Goal: Task Accomplishment & Management: Manage account settings

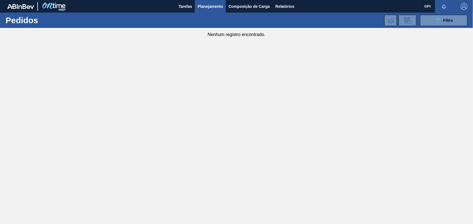
click at [213, 7] on span "Planejamento" at bounding box center [210, 6] width 25 height 7
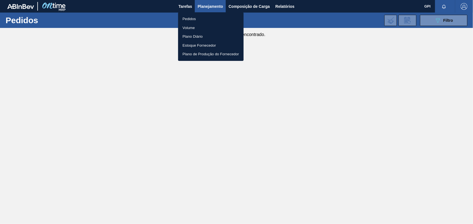
click at [196, 18] on li "Pedidos" at bounding box center [210, 18] width 65 height 9
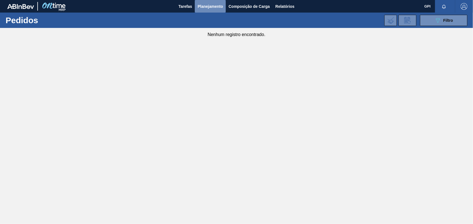
click at [203, 6] on span "Planejamento" at bounding box center [210, 6] width 25 height 7
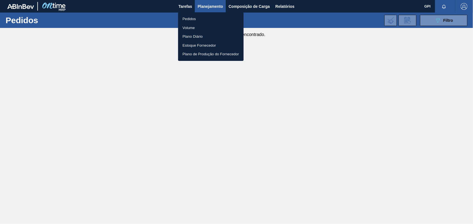
click at [199, 19] on li "Pedidos" at bounding box center [210, 18] width 65 height 9
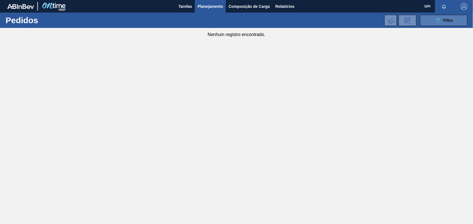
click at [449, 21] on span "Filtro" at bounding box center [448, 20] width 10 height 4
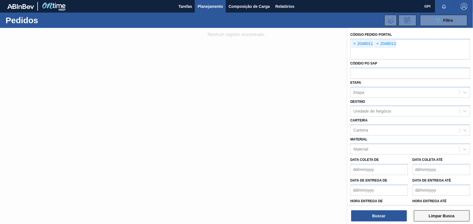
click at [437, 218] on button "Limpar Busca" at bounding box center [442, 215] width 56 height 11
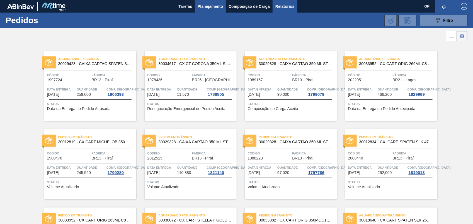
click at [284, 6] on span "Relatórios" at bounding box center [284, 6] width 19 height 7
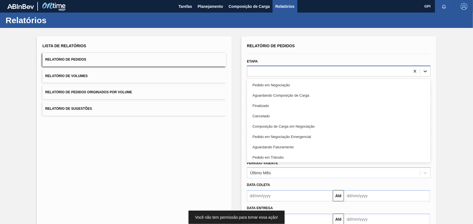
click at [424, 69] on icon at bounding box center [426, 71] width 6 height 6
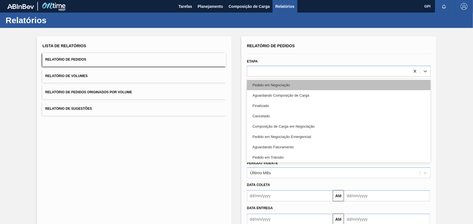
click at [259, 83] on div "Pedido em Negociação" at bounding box center [339, 85] width 184 height 10
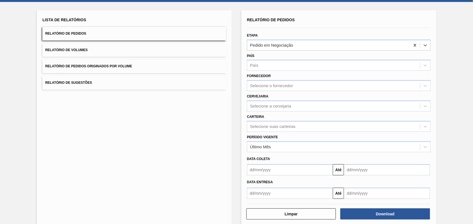
scroll to position [33, 0]
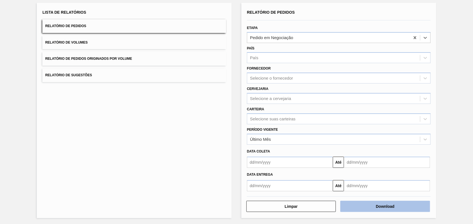
click at [364, 202] on button "Download" at bounding box center [384, 205] width 89 height 11
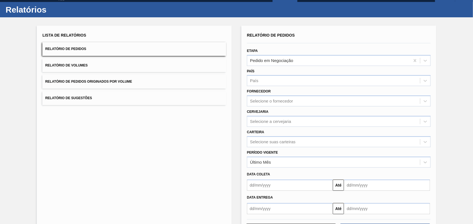
scroll to position [0, 0]
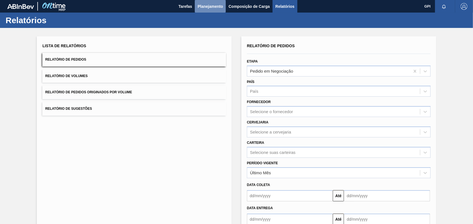
click at [206, 2] on button "Planejamento" at bounding box center [210, 6] width 31 height 13
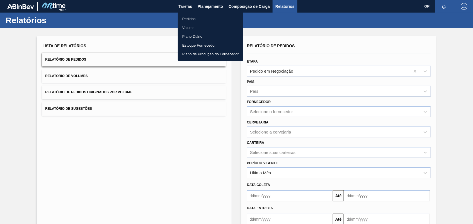
click at [180, 20] on li "Pedidos" at bounding box center [210, 18] width 65 height 9
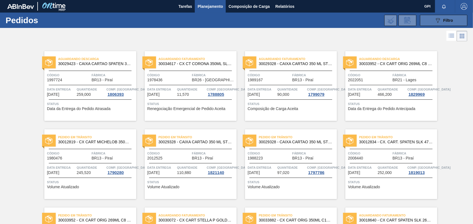
click at [433, 20] on button "089F7B8B-B2A5-4AFE-B5C0-19BA573D28AC Filtro" at bounding box center [443, 20] width 47 height 11
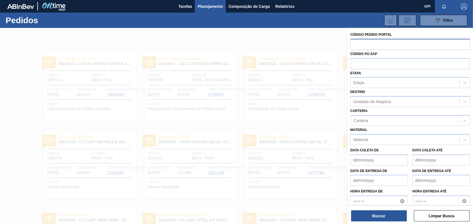
click at [374, 43] on input "text" at bounding box center [410, 44] width 120 height 11
paste input "text"
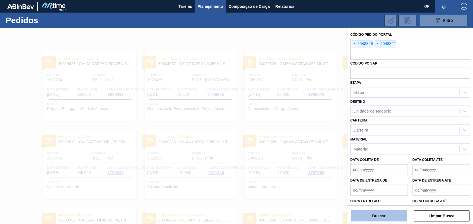
click at [394, 215] on button "Buscar" at bounding box center [379, 215] width 56 height 11
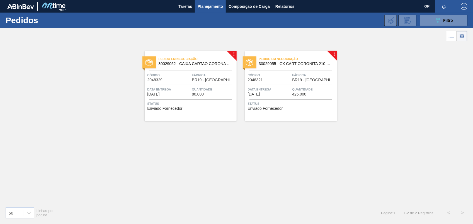
click at [178, 74] on span "Código" at bounding box center [168, 75] width 43 height 6
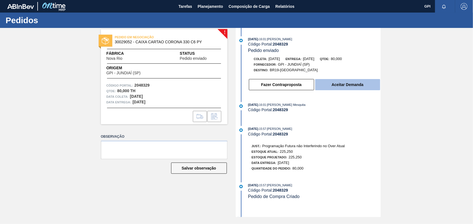
click at [372, 87] on button "Aceitar Demanda" at bounding box center [347, 84] width 65 height 11
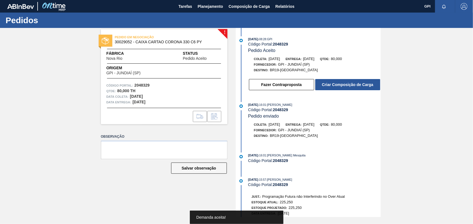
click at [372, 87] on button "Criar Composição de Carga" at bounding box center [347, 84] width 65 height 11
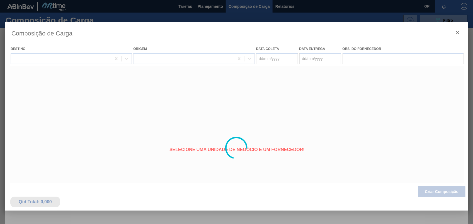
type coleta "06/11/2025"
type Entrega "08/11/2025"
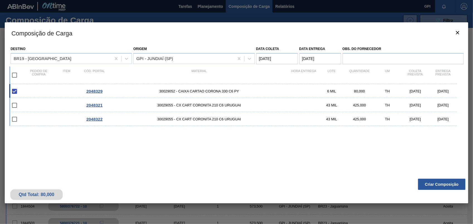
click at [452, 185] on button "Criar Composição" at bounding box center [441, 183] width 47 height 11
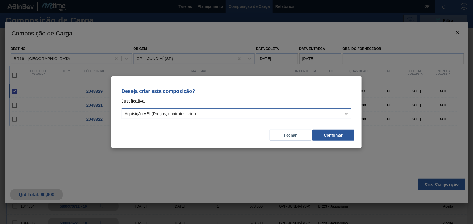
click at [351, 110] on div at bounding box center [346, 113] width 10 height 10
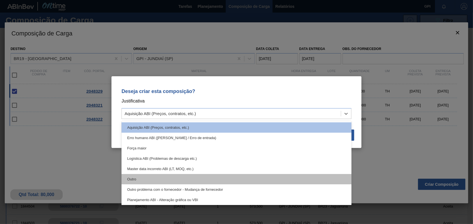
click at [163, 176] on div "Outro" at bounding box center [237, 179] width 230 height 10
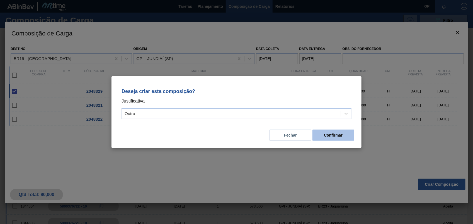
click at [339, 134] on button "Confirmar" at bounding box center [333, 134] width 42 height 11
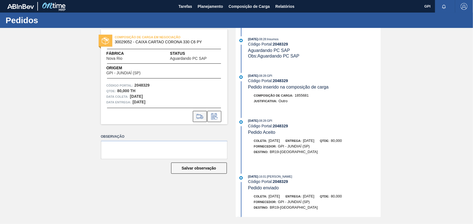
click at [203, 118] on icon at bounding box center [199, 116] width 9 height 7
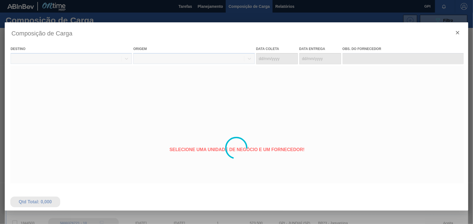
type coleta "06/11/2025"
type Entrega "08/11/2025"
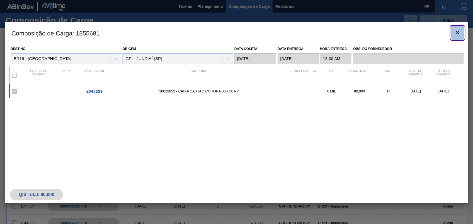
click at [456, 34] on icon "botão de ícone" at bounding box center [457, 32] width 3 height 3
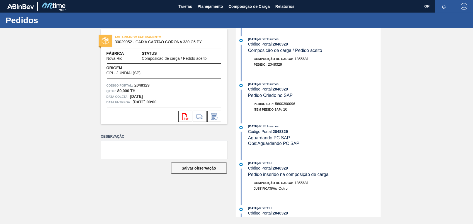
click at [293, 105] on span "5800390096" at bounding box center [285, 103] width 20 height 4
copy span "5800390096"
click at [139, 84] on strong "2048329" at bounding box center [141, 85] width 15 height 4
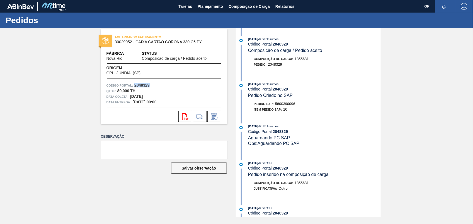
copy strong "2048329"
click at [183, 111] on button "svg{fill:#ff0000}" at bounding box center [185, 116] width 14 height 11
click at [437, 91] on div "AGUARDANDO FATURAMENTO 30029052 - CAIXA CARTAO CORONA 330 C6 PY Fábrica Nova Ri…" at bounding box center [236, 122] width 473 height 189
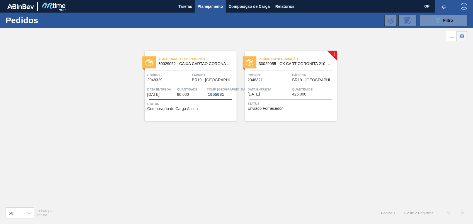
click at [287, 72] on span "Código" at bounding box center [269, 75] width 43 height 6
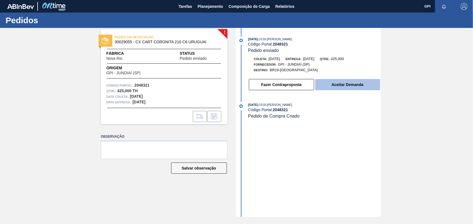
click at [352, 80] on button "Aceitar Demanda" at bounding box center [347, 84] width 65 height 11
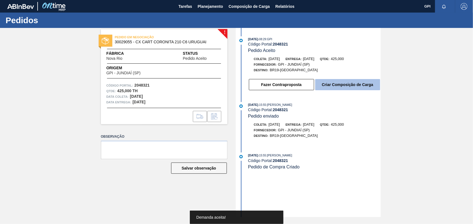
click at [365, 84] on button "Criar Composição de Carga" at bounding box center [347, 84] width 65 height 11
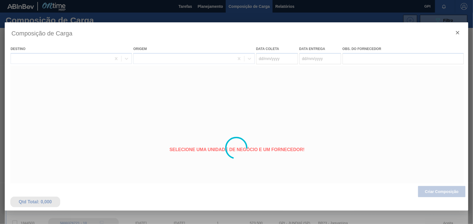
type coleta "06/11/2025"
type Entrega "08/11/2025"
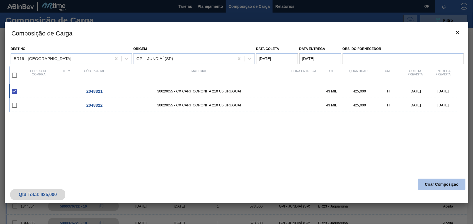
click at [437, 188] on button "Criar Composição" at bounding box center [441, 183] width 47 height 11
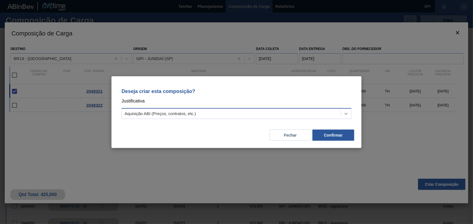
click at [350, 113] on div at bounding box center [346, 113] width 10 height 10
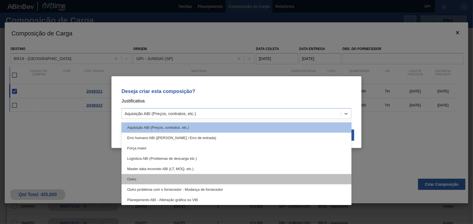
click at [182, 177] on div "Outro" at bounding box center [237, 179] width 230 height 10
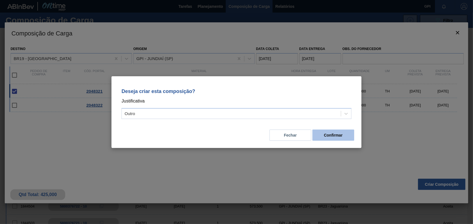
click at [332, 140] on button "Confirmar" at bounding box center [333, 134] width 42 height 11
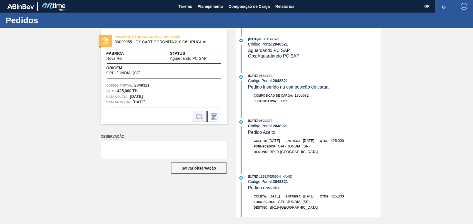
click at [200, 115] on icon at bounding box center [199, 116] width 9 height 7
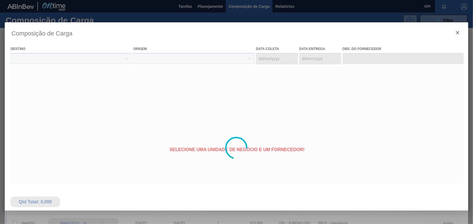
type coleta "06/11/2025"
type Entrega "08/11/2025"
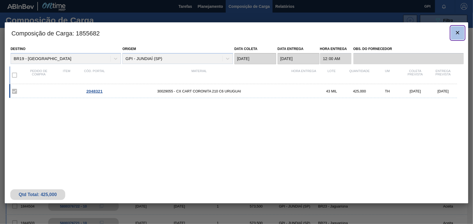
click at [461, 33] on icon "botão de ícone" at bounding box center [457, 32] width 7 height 7
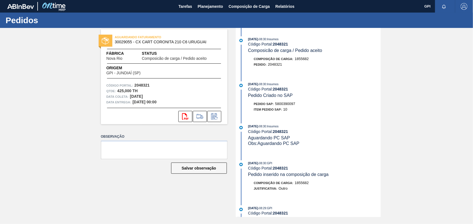
click at [288, 105] on span "5800390097" at bounding box center [285, 103] width 20 height 4
copy span "5800390097"
click at [145, 82] on div "AGUARDANDO FATURAMENTO 30029055 - CX CART CORONITA 210 C6 URUGUAI Fábrica Nova …" at bounding box center [164, 76] width 127 height 95
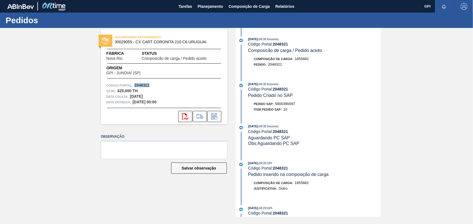
copy strong "2048321"
click at [183, 118] on icon "svg{fill:#ff0000}" at bounding box center [185, 116] width 7 height 7
drag, startPoint x: 402, startPoint y: 169, endPoint x: 384, endPoint y: 175, distance: 18.8
click at [401, 169] on div "AGUARDANDO FATURAMENTO 30029055 - CX CART CORONITA 210 C6 URUGUAI Fábrica Nova …" at bounding box center [236, 122] width 473 height 189
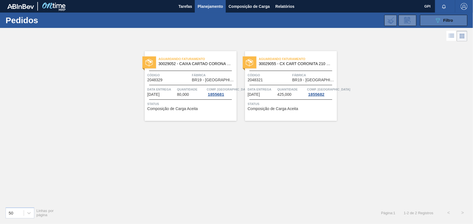
click at [430, 21] on button "089F7B8B-B2A5-4AFE-B5C0-19BA573D28AC Filtro" at bounding box center [443, 20] width 47 height 11
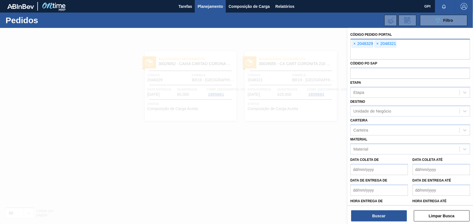
click at [351, 45] on div "× 2048329 × 2048321" at bounding box center [410, 49] width 120 height 21
click at [354, 43] on span "×" at bounding box center [354, 43] width 5 height 7
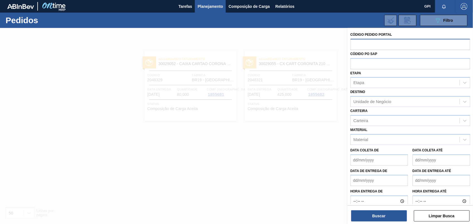
click at [246, 165] on div at bounding box center [236, 140] width 473 height 224
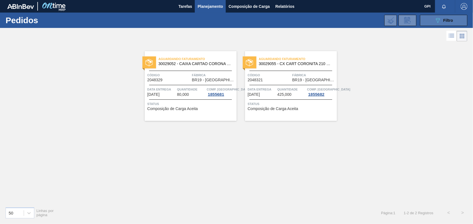
click at [430, 23] on button "089F7B8B-B2A5-4AFE-B5C0-19BA573D28AC Filtro" at bounding box center [443, 20] width 47 height 11
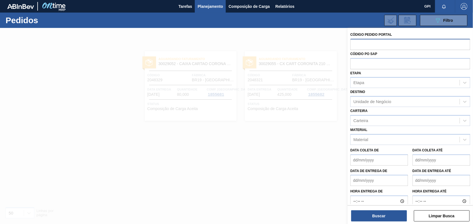
click at [360, 46] on input "text" at bounding box center [410, 44] width 120 height 11
paste input "2048322"
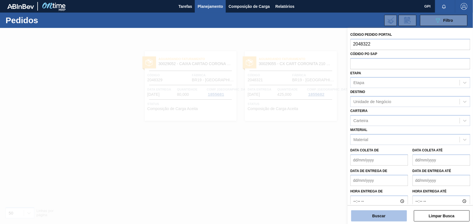
type input "2048322"
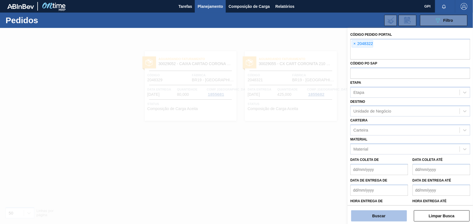
click at [373, 215] on button "Buscar" at bounding box center [379, 215] width 56 height 11
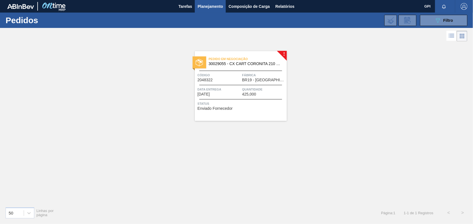
click at [223, 82] on div "Pedido em Negociação 30029055 - CX CART CORONITA 210 C6 URUGUAI Código 2048322 …" at bounding box center [241, 86] width 92 height 70
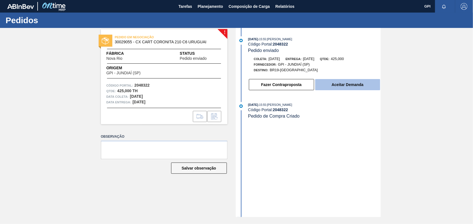
click at [372, 88] on button "Aceitar Demanda" at bounding box center [347, 84] width 65 height 11
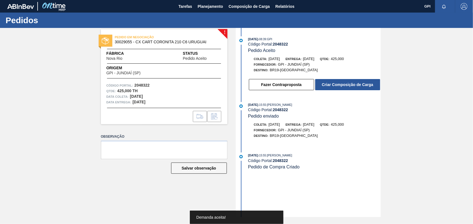
click at [372, 88] on button "Criar Composição de Carga" at bounding box center [347, 84] width 65 height 11
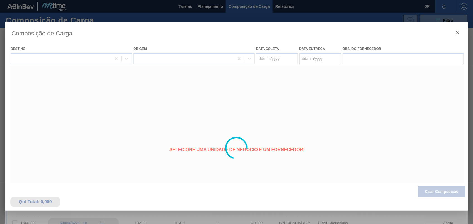
type coleta "13/11/2025"
type Entrega "15/11/2025"
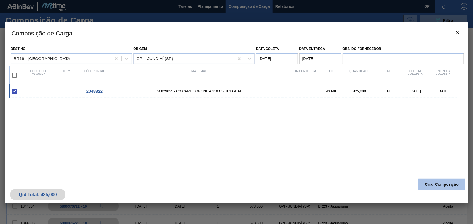
click at [447, 185] on button "Criar Composição" at bounding box center [441, 183] width 47 height 11
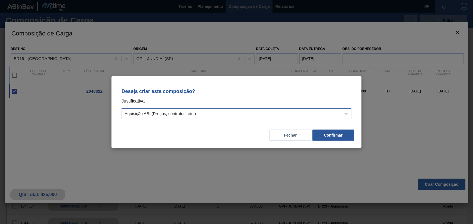
click at [348, 112] on icon at bounding box center [346, 114] width 6 height 6
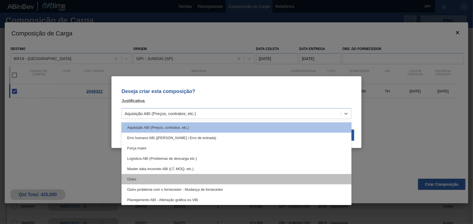
click at [140, 178] on div "Outro" at bounding box center [237, 179] width 230 height 10
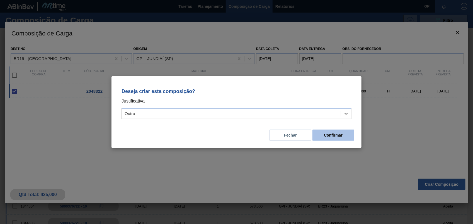
click at [334, 134] on button "Confirmar" at bounding box center [333, 134] width 42 height 11
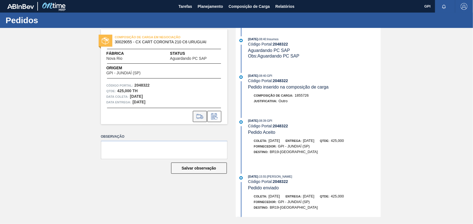
click at [194, 114] on button at bounding box center [200, 116] width 14 height 11
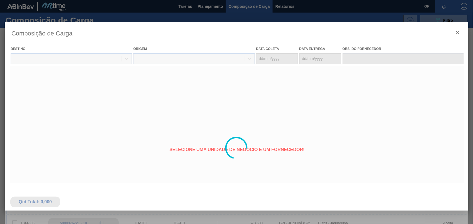
type coleta "13/11/2025"
type Entrega "15/11/2025"
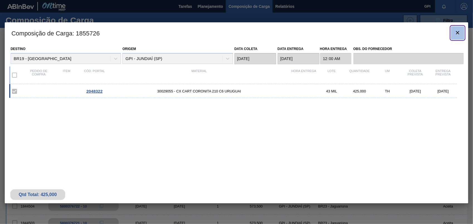
click at [460, 31] on icon "botão de ícone" at bounding box center [457, 32] width 7 height 7
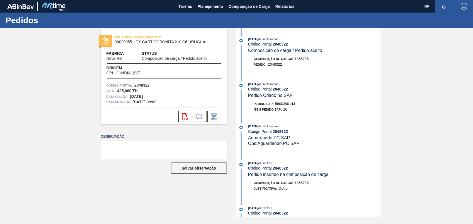
click at [295, 106] on div "Pedido SAP: 5800390144" at bounding box center [275, 104] width 42 height 6
copy span "5800390144"
click at [143, 87] on strong "2048322" at bounding box center [141, 85] width 15 height 4
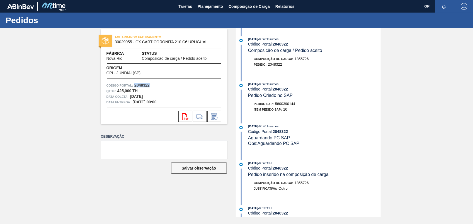
copy strong "2048322"
click at [183, 122] on button "svg{fill:#ff0000}" at bounding box center [185, 116] width 14 height 11
click at [438, 108] on div "AGUARDANDO FATURAMENTO 30029055 - CX CART CORONITA 210 C6 URUGUAI Fábrica Nova …" at bounding box center [236, 122] width 473 height 189
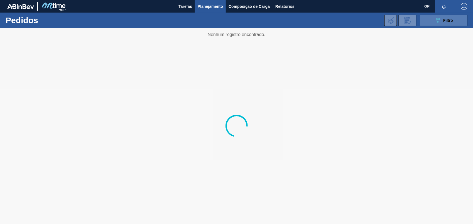
click at [433, 16] on button "089F7B8B-B2A5-4AFE-B5C0-19BA573D28AC Filtro" at bounding box center [443, 20] width 47 height 11
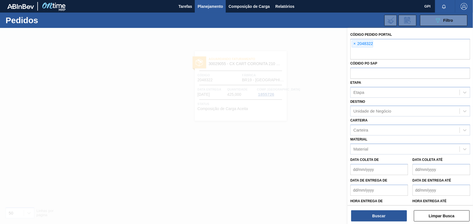
click at [353, 45] on span "×" at bounding box center [354, 43] width 5 height 7
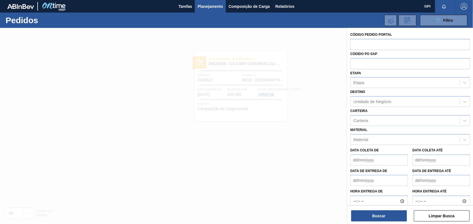
paste input "2048703"
type input "2048703"
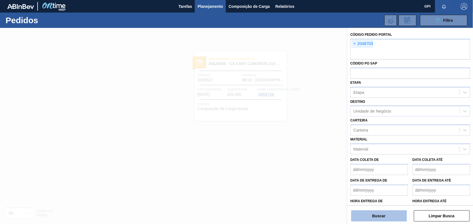
click at [369, 216] on button "Buscar" at bounding box center [379, 215] width 56 height 11
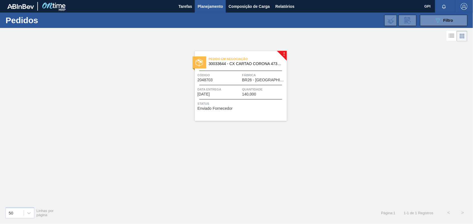
click at [221, 84] on div "Pedido em Negociação 30033644 - CX CARTAO CORONA 473 C12 NIV24 GPI Código 20487…" at bounding box center [241, 86] width 92 height 70
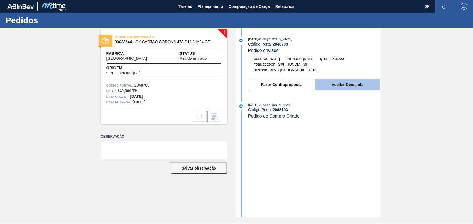
click at [366, 88] on button "Aceitar Demanda" at bounding box center [347, 84] width 65 height 11
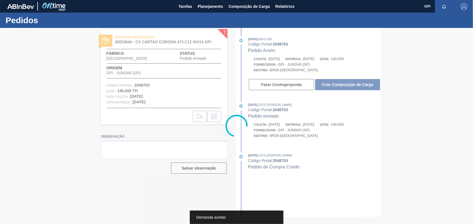
click at [366, 88] on button "Criar Composição de Carga" at bounding box center [347, 84] width 65 height 11
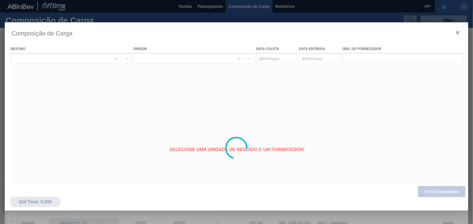
type coleta "05/11/2025"
type Entrega "06/11/2025"
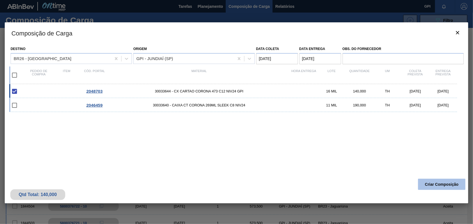
click at [452, 185] on button "Criar Composição" at bounding box center [441, 183] width 47 height 11
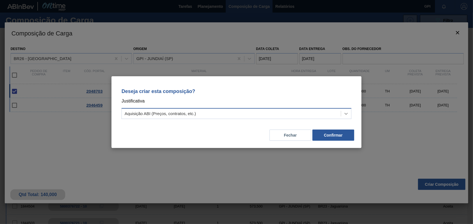
click at [347, 118] on div at bounding box center [346, 113] width 10 height 10
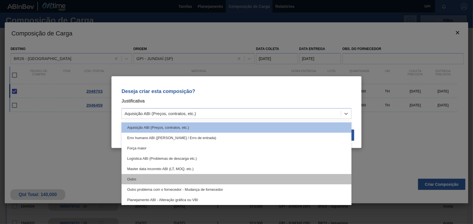
click at [184, 182] on div "Outro" at bounding box center [237, 179] width 230 height 10
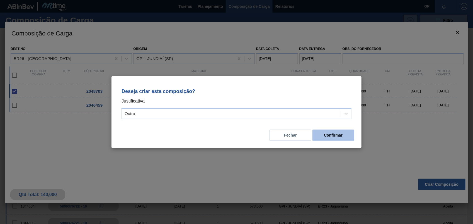
click at [334, 137] on button "Confirmar" at bounding box center [333, 134] width 42 height 11
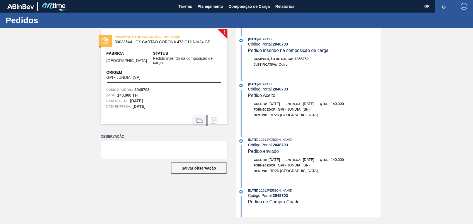
click at [201, 117] on icon at bounding box center [199, 120] width 9 height 7
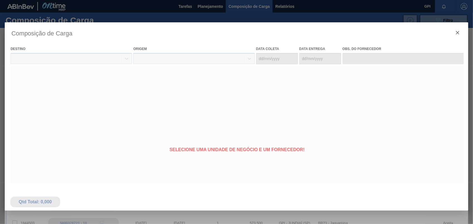
type coleta "05/11/2025"
type Entrega "06/11/2025"
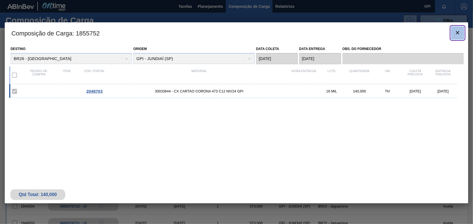
click at [458, 35] on icon "botão de ícone" at bounding box center [457, 32] width 7 height 7
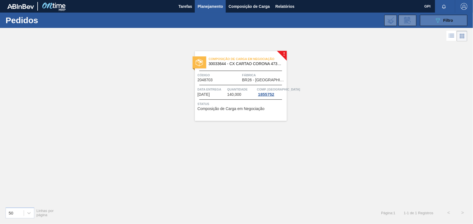
click at [441, 21] on div "089F7B8B-B2A5-4AFE-B5C0-19BA573D28AC Filtro" at bounding box center [444, 20] width 19 height 7
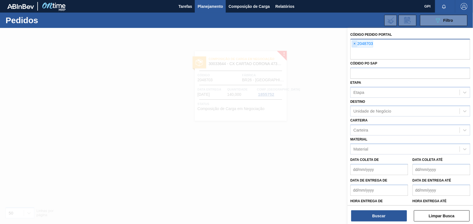
click at [352, 43] on span "×" at bounding box center [354, 43] width 5 height 7
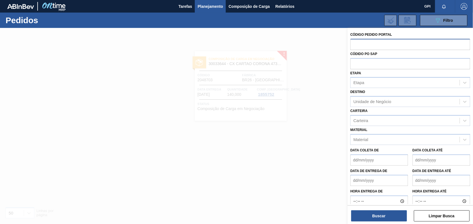
paste input "2048704"
type input "2048704"
click at [380, 218] on button "Buscar" at bounding box center [379, 215] width 56 height 11
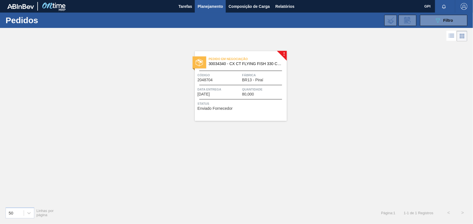
click at [222, 76] on span "Código" at bounding box center [219, 75] width 43 height 6
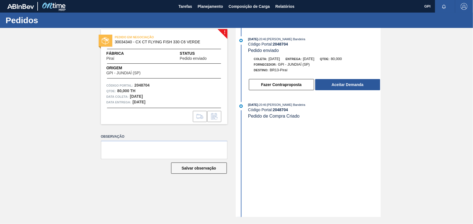
click at [401, 109] on div "! PEDIDO EM NEGOCIAÇÃO 30034340 - CX CT FLYING FISH 330 C6 VERDE Fábrica Piraí …" at bounding box center [236, 122] width 473 height 189
click at [364, 85] on button "Aceitar Demanda" at bounding box center [347, 84] width 65 height 11
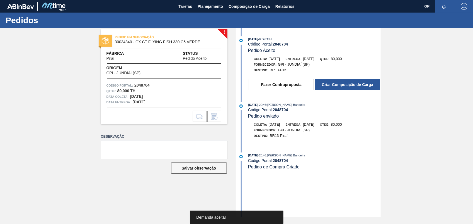
click at [360, 95] on div "07/10/2025 - 08:42 : GPI Código Portal: 2048704 Pedido Aceito Coleta: 24/10/202…" at bounding box center [309, 122] width 144 height 189
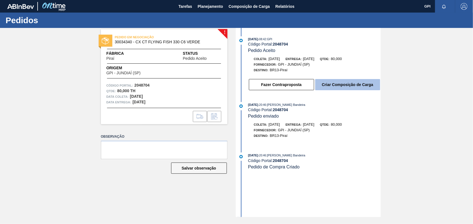
click at [360, 89] on button "Criar Composição de Carga" at bounding box center [347, 84] width 65 height 11
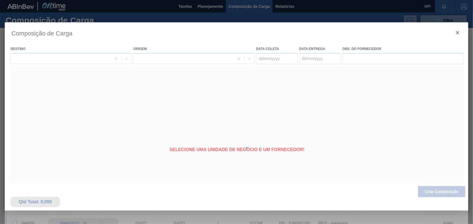
type coleta "24/10/2025"
type Entrega "[DATE]"
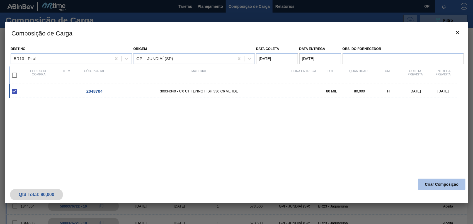
click at [446, 180] on button "Criar Composição" at bounding box center [441, 183] width 47 height 11
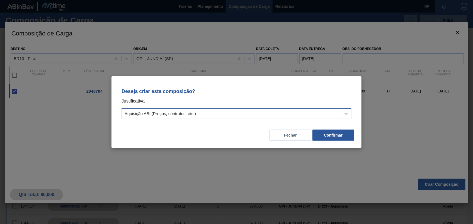
click at [346, 111] on icon at bounding box center [346, 114] width 6 height 6
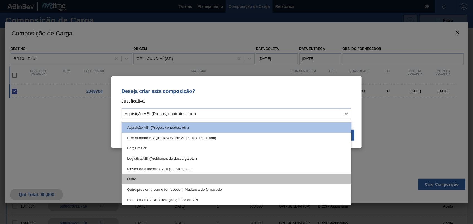
click at [145, 176] on div "Outro" at bounding box center [237, 179] width 230 height 10
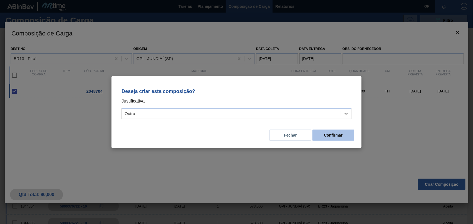
click at [338, 139] on button "Confirmar" at bounding box center [333, 134] width 42 height 11
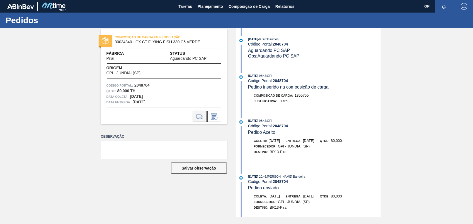
click at [197, 115] on icon at bounding box center [199, 116] width 9 height 7
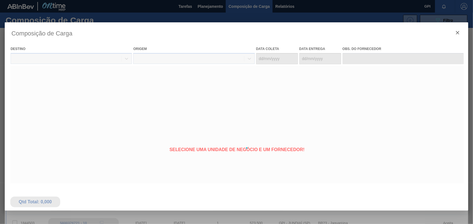
type coleta "24/10/2025"
type Entrega "[DATE]"
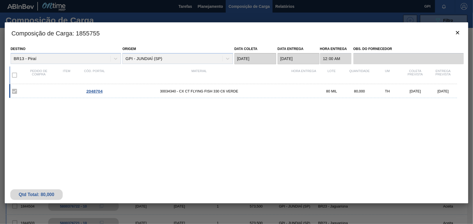
click at [472, 27] on div at bounding box center [236, 112] width 473 height 224
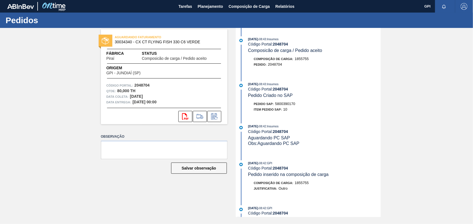
click at [281, 104] on span "5800390170" at bounding box center [285, 103] width 20 height 4
copy span "5800390170"
click at [136, 84] on strong "2048704" at bounding box center [141, 85] width 15 height 4
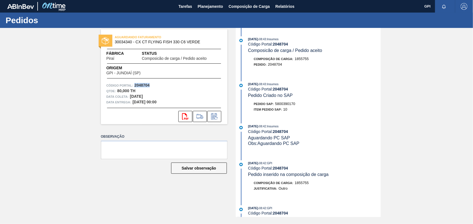
copy strong "2048704"
click at [183, 113] on icon at bounding box center [185, 116] width 6 height 7
click at [392, 77] on div "AGUARDANDO FATURAMENTO 30034340 - CX CT FLYING FISH 330 C6 VERDE Fábrica Piraí …" at bounding box center [236, 122] width 473 height 189
